Goal: Task Accomplishment & Management: Manage account settings

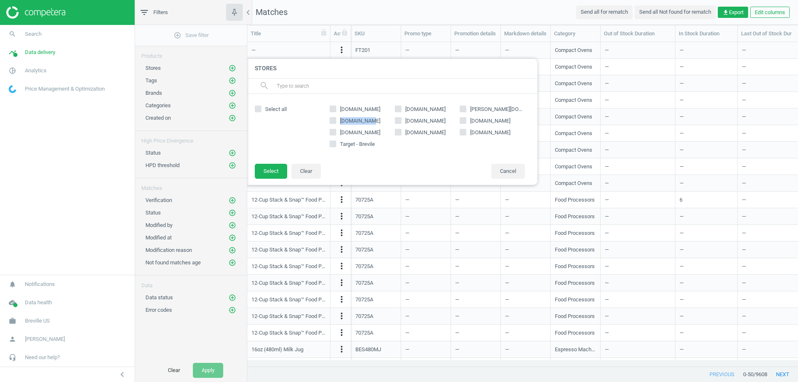
scroll to position [312, 544]
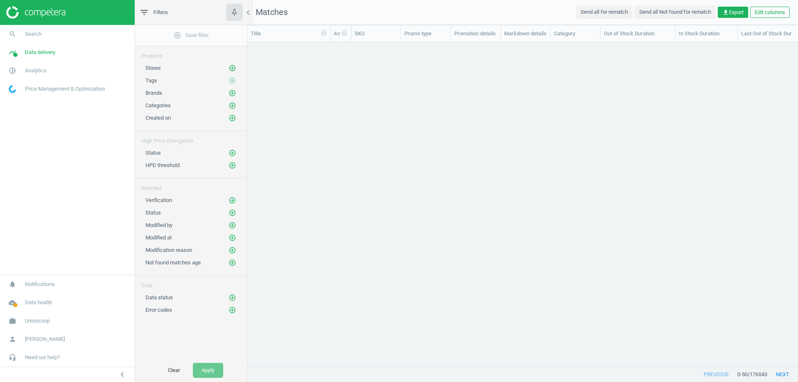
scroll to position [312, 544]
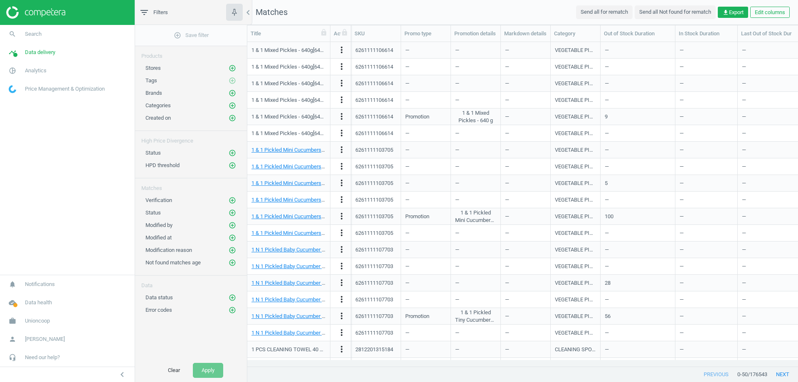
drag, startPoint x: 232, startPoint y: 63, endPoint x: 232, endPoint y: 67, distance: 4.2
click at [232, 64] on div "Stores add_circle_outline" at bounding box center [191, 66] width 112 height 12
click at [232, 67] on icon "add_circle_outline" at bounding box center [232, 67] width 7 height 7
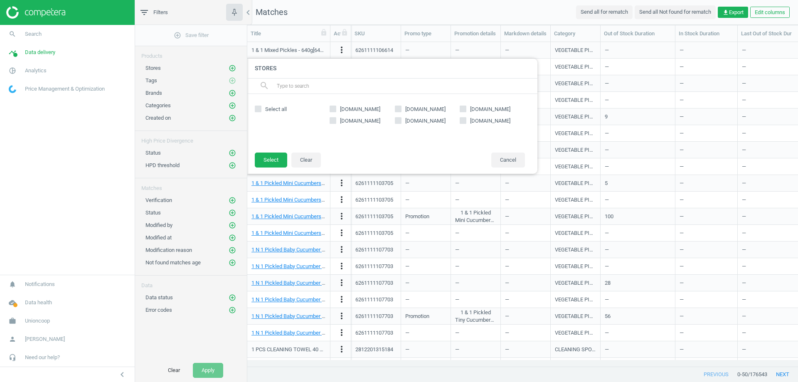
drag, startPoint x: 340, startPoint y: 106, endPoint x: 382, endPoint y: 104, distance: 42.4
click at [382, 104] on div "carrefouruae.com gcc.luluhypermarket.com emcoop.ae talabat.com sharjahcoop.ae s…" at bounding box center [427, 123] width 204 height 42
copy span "carrefouruae.com"
drag, startPoint x: 404, startPoint y: 110, endPoint x: 455, endPoint y: 112, distance: 51.1
click at [447, 112] on span "gcc.luluhypermarket.com" at bounding box center [426, 109] width 44 height 7
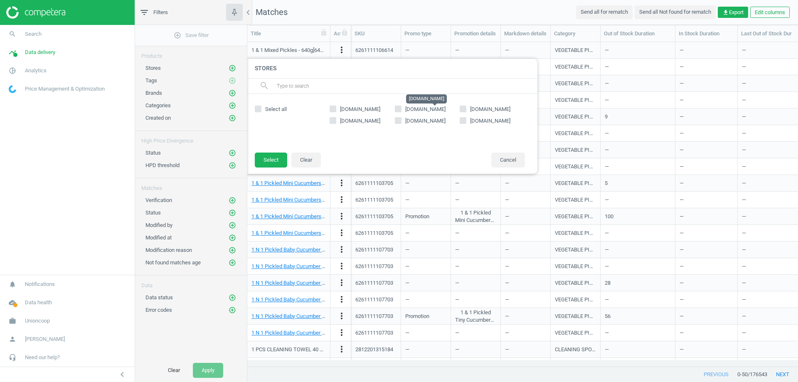
copy span "gcc.luluhypermarket."
drag, startPoint x: 470, startPoint y: 110, endPoint x: 496, endPoint y: 110, distance: 26.2
click at [496, 110] on span "emcoop.ae" at bounding box center [490, 109] width 44 height 7
copy span "emcoop.ae"
copy span "talabat.com"
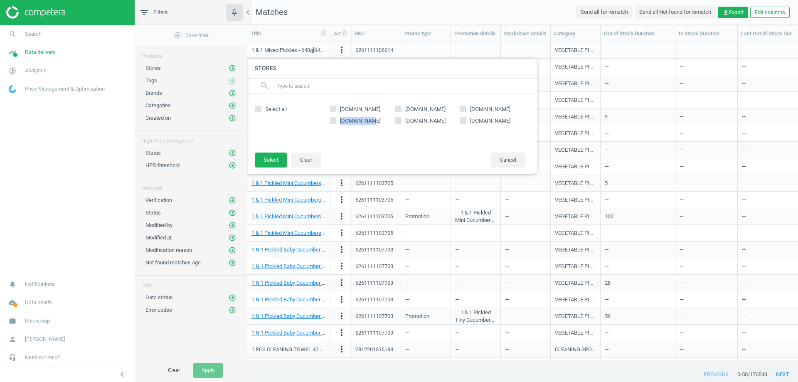
drag, startPoint x: 338, startPoint y: 122, endPoint x: 372, endPoint y: 125, distance: 33.8
click at [372, 125] on div "carrefouruae.com gcc.luluhypermarket.com emcoop.ae talabat.com sharjahcoop.ae s…" at bounding box center [427, 123] width 204 height 42
drag, startPoint x: 404, startPoint y: 121, endPoint x: 443, endPoint y: 123, distance: 38.7
click at [443, 123] on label "sharjahcoop.ae" at bounding box center [427, 120] width 65 height 7
copy span "sharjahcoop.ae"
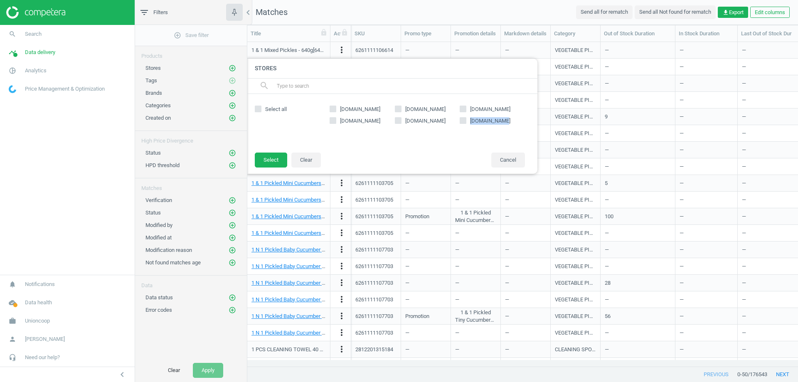
drag, startPoint x: 470, startPoint y: 121, endPoint x: 503, endPoint y: 124, distance: 32.5
click at [503, 124] on span "spinneys.com" at bounding box center [490, 120] width 44 height 7
copy span "spinneys.com"
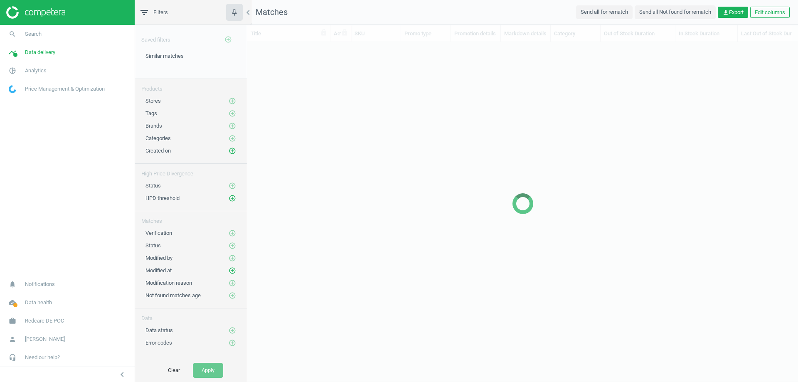
scroll to position [312, 544]
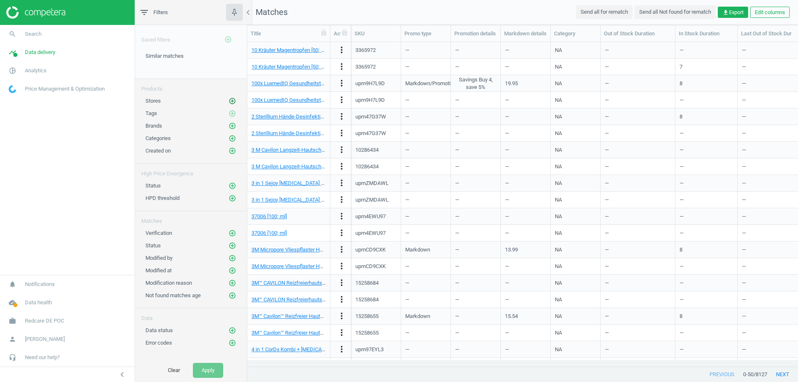
click at [234, 100] on icon "add_circle_outline" at bounding box center [232, 100] width 7 height 7
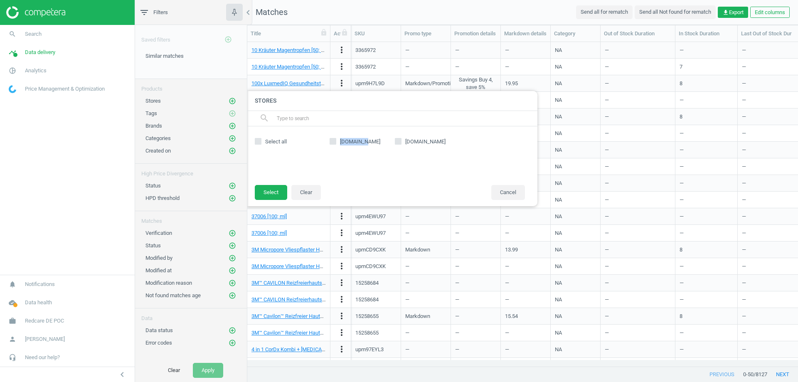
drag, startPoint x: 341, startPoint y: 142, endPoint x: 368, endPoint y: 143, distance: 27.0
click at [368, 143] on label "[DOMAIN_NAME]" at bounding box center [362, 141] width 65 height 7
copy span "[DOMAIN_NAME]"
drag, startPoint x: 406, startPoint y: 136, endPoint x: 428, endPoint y: 140, distance: 22.7
click at [428, 140] on div "amazon.de google.de" at bounding box center [427, 156] width 204 height 42
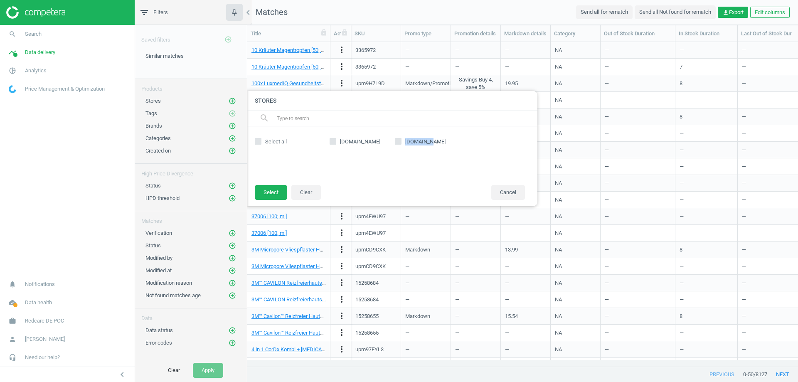
copy span "google.de"
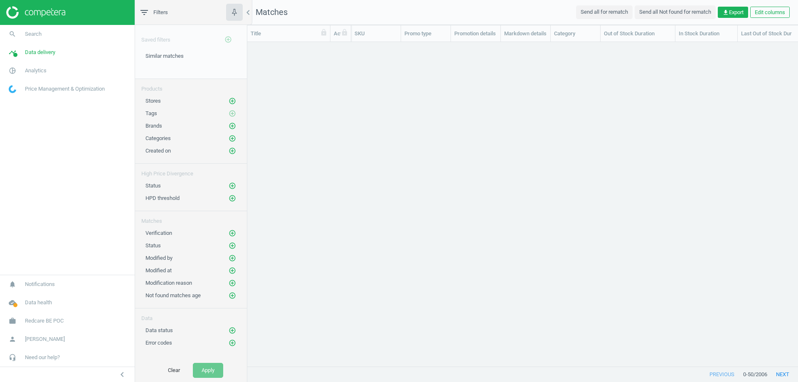
scroll to position [312, 544]
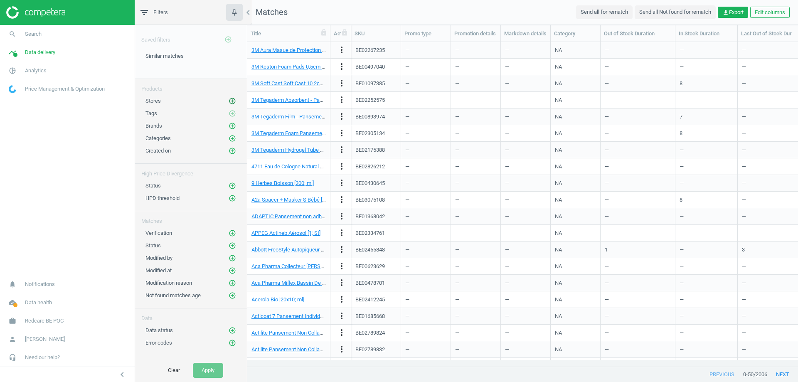
click at [234, 101] on icon "add_circle_outline" at bounding box center [232, 100] width 7 height 7
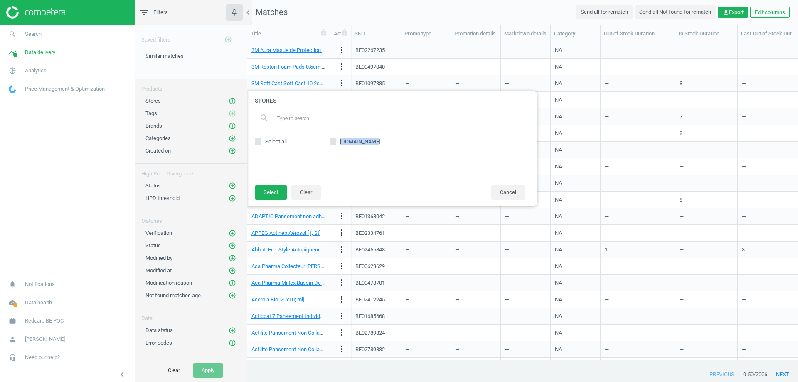
drag, startPoint x: 341, startPoint y: 139, endPoint x: 384, endPoint y: 139, distance: 42.8
click at [384, 138] on label "newpharma.be" at bounding box center [362, 141] width 65 height 7
copy span "newpharma.be"
